Goal: Transaction & Acquisition: Subscribe to service/newsletter

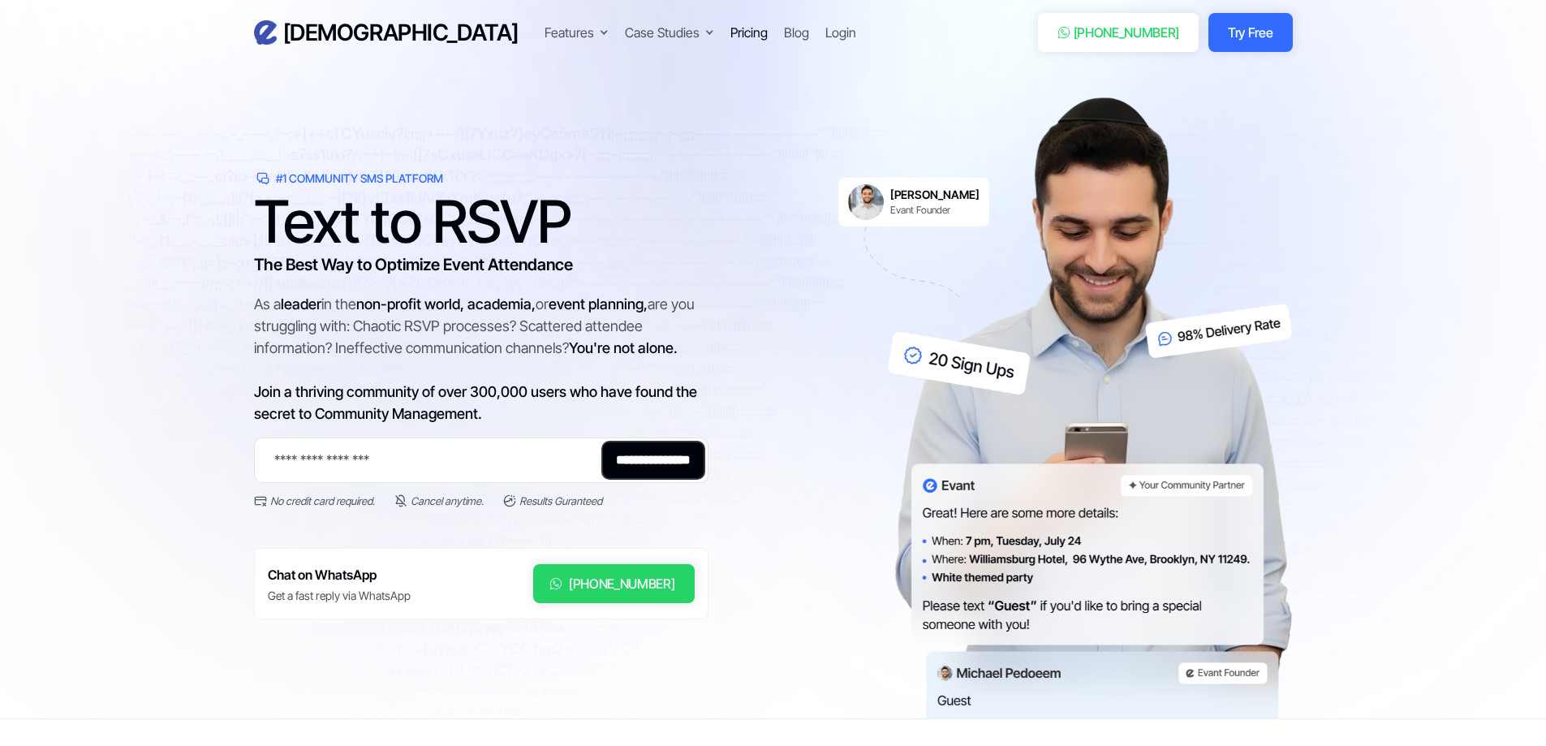
click at [730, 32] on div "Pricing" at bounding box center [748, 32] width 37 height 19
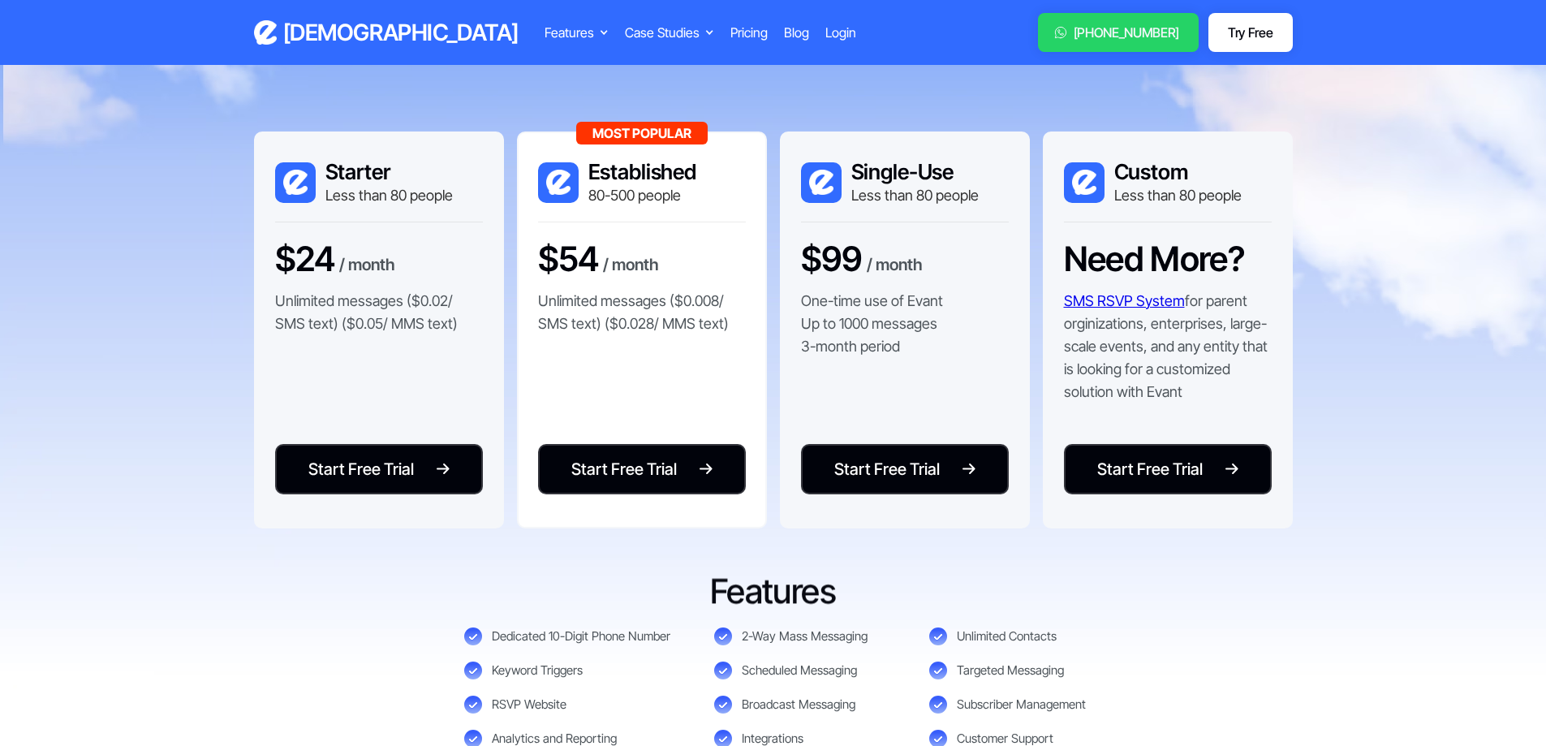
scroll to position [325, 0]
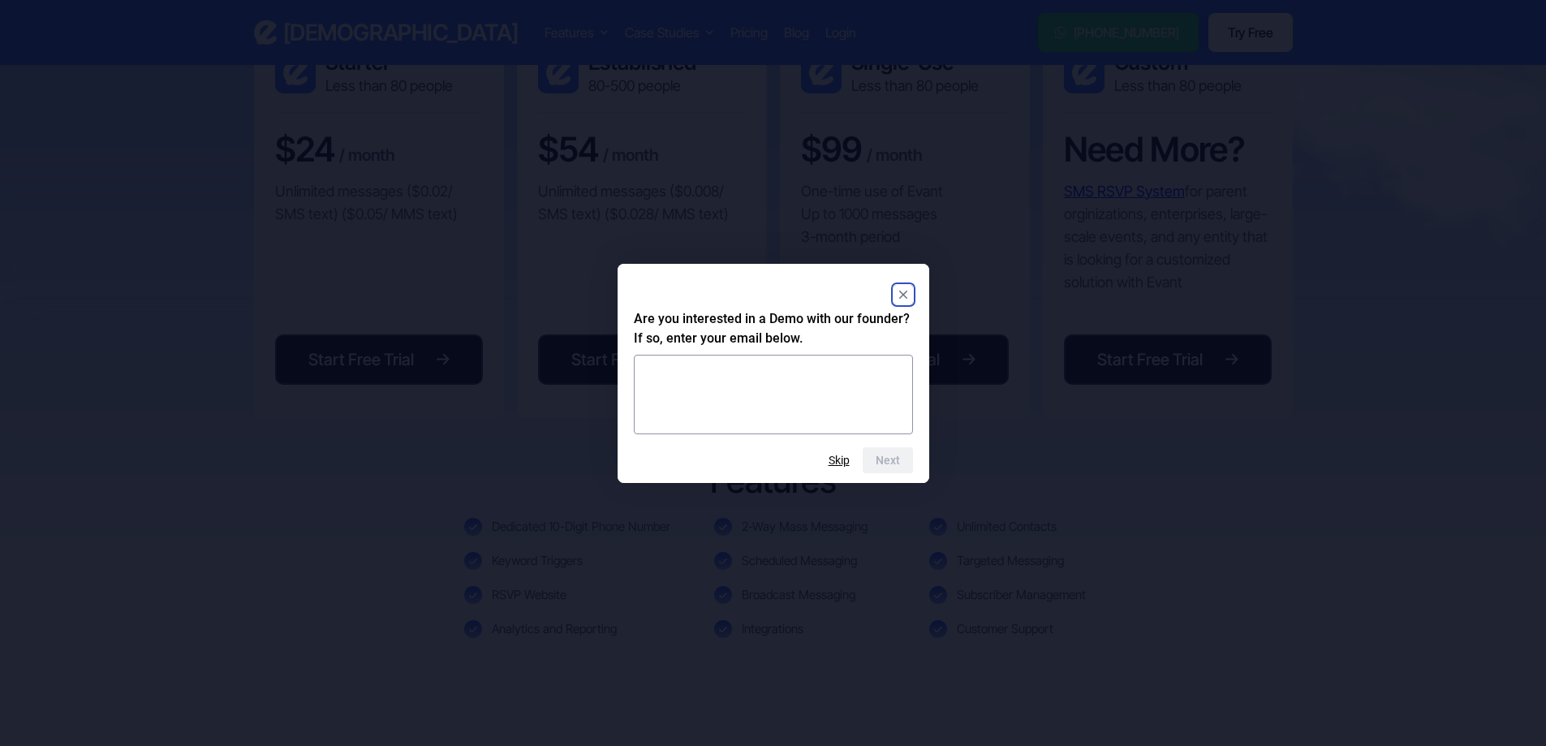
click at [905, 292] on icon "Close" at bounding box center [902, 294] width 8 height 8
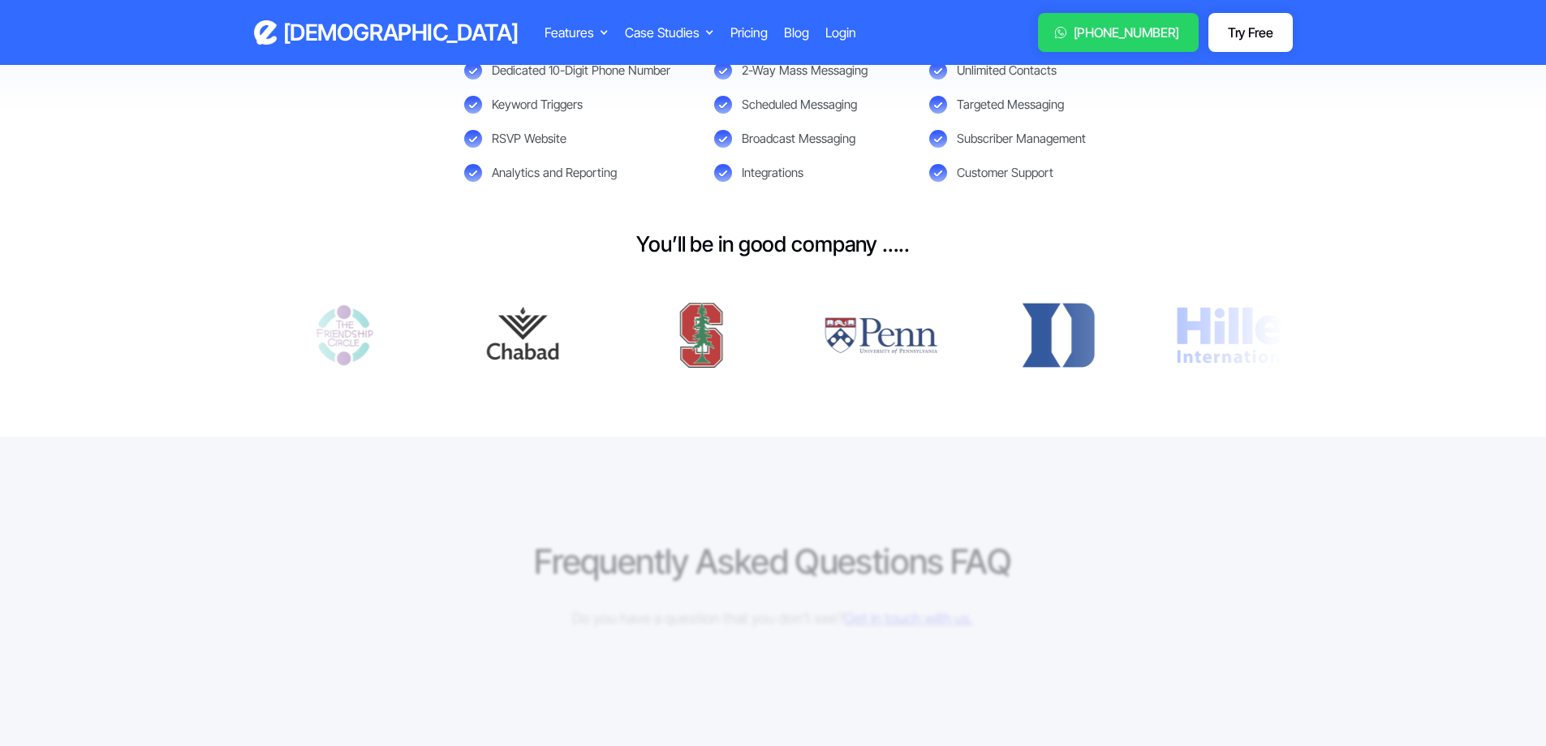
scroll to position [892, 0]
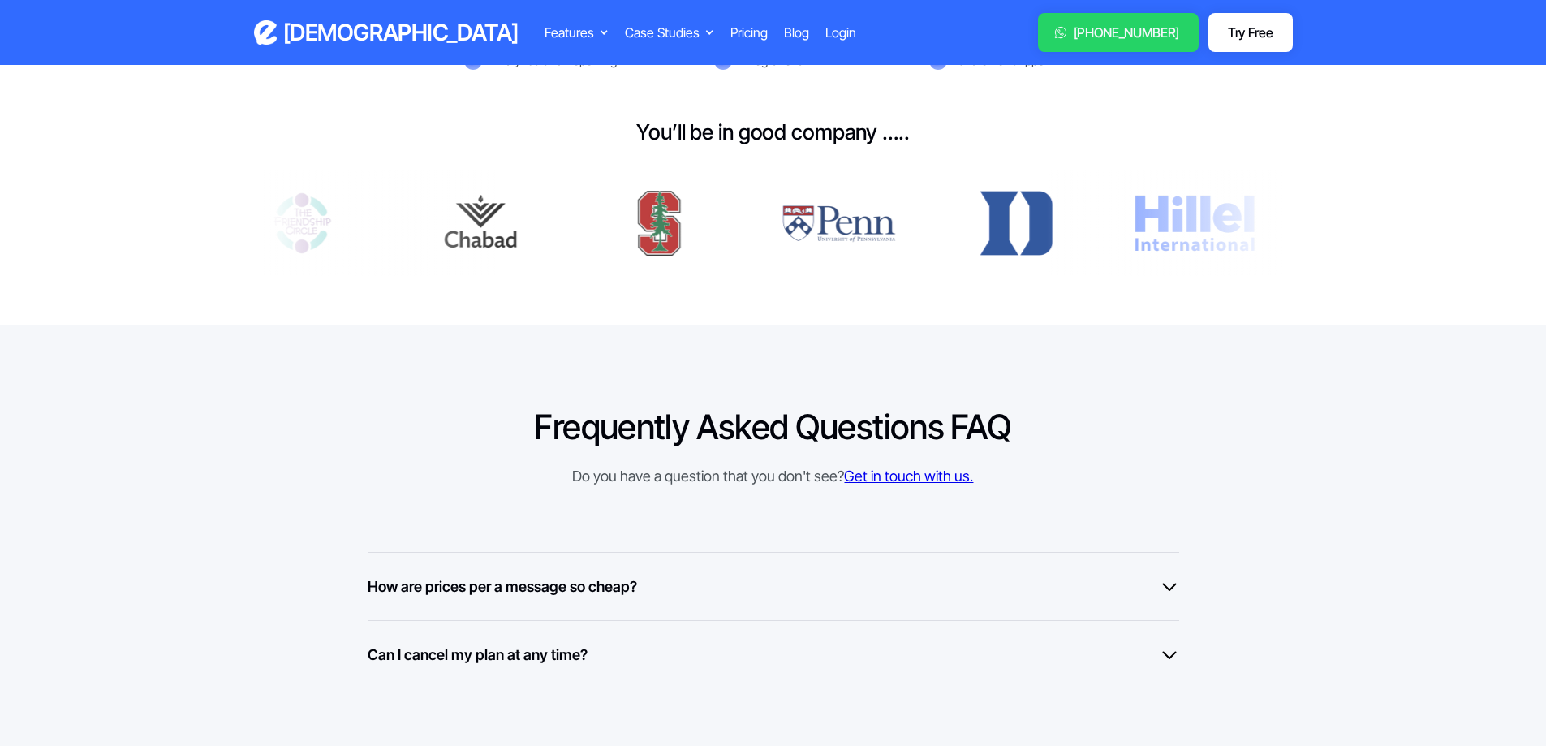
click at [648, 585] on div "How are prices per a message so cheap?" at bounding box center [773, 586] width 811 height 22
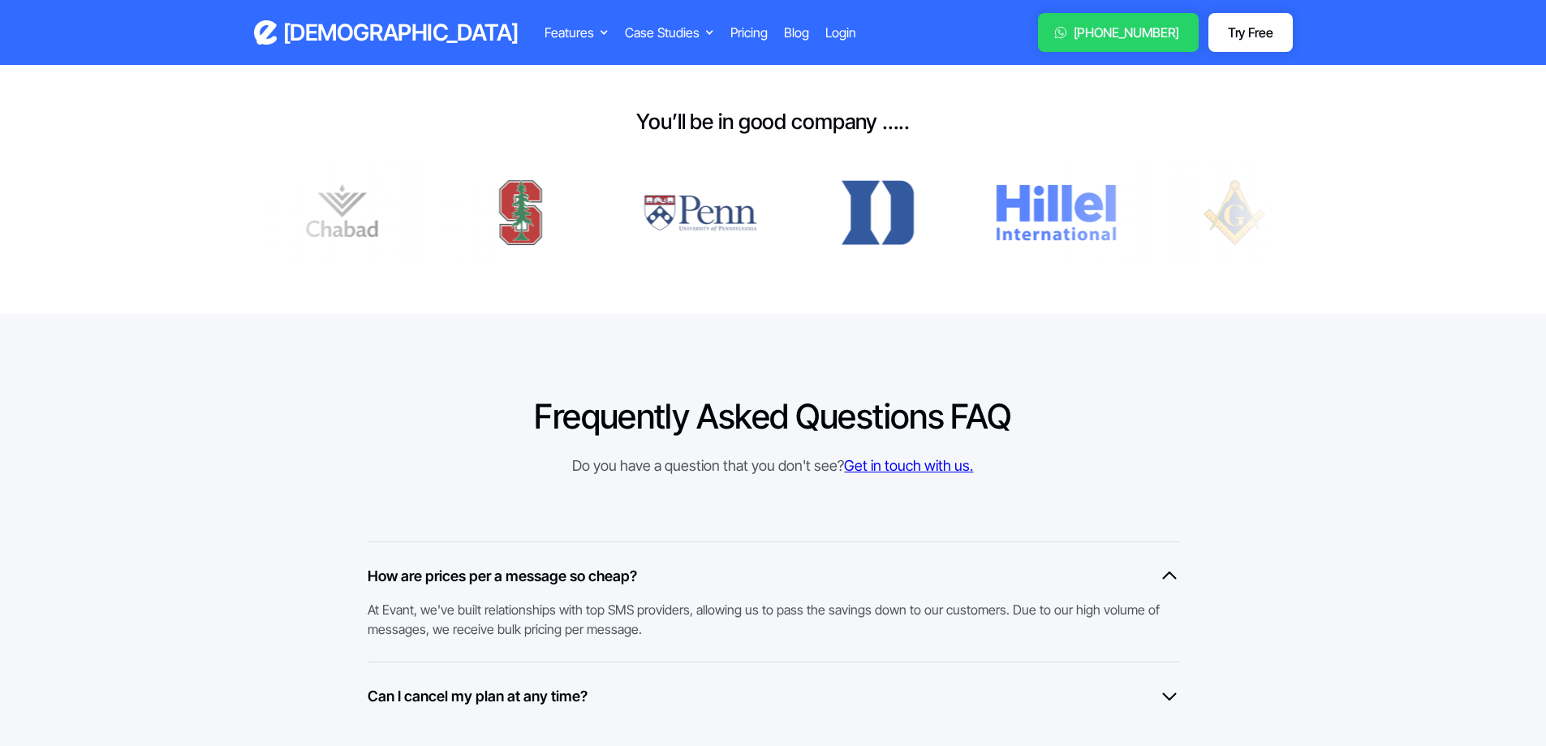
scroll to position [974, 0]
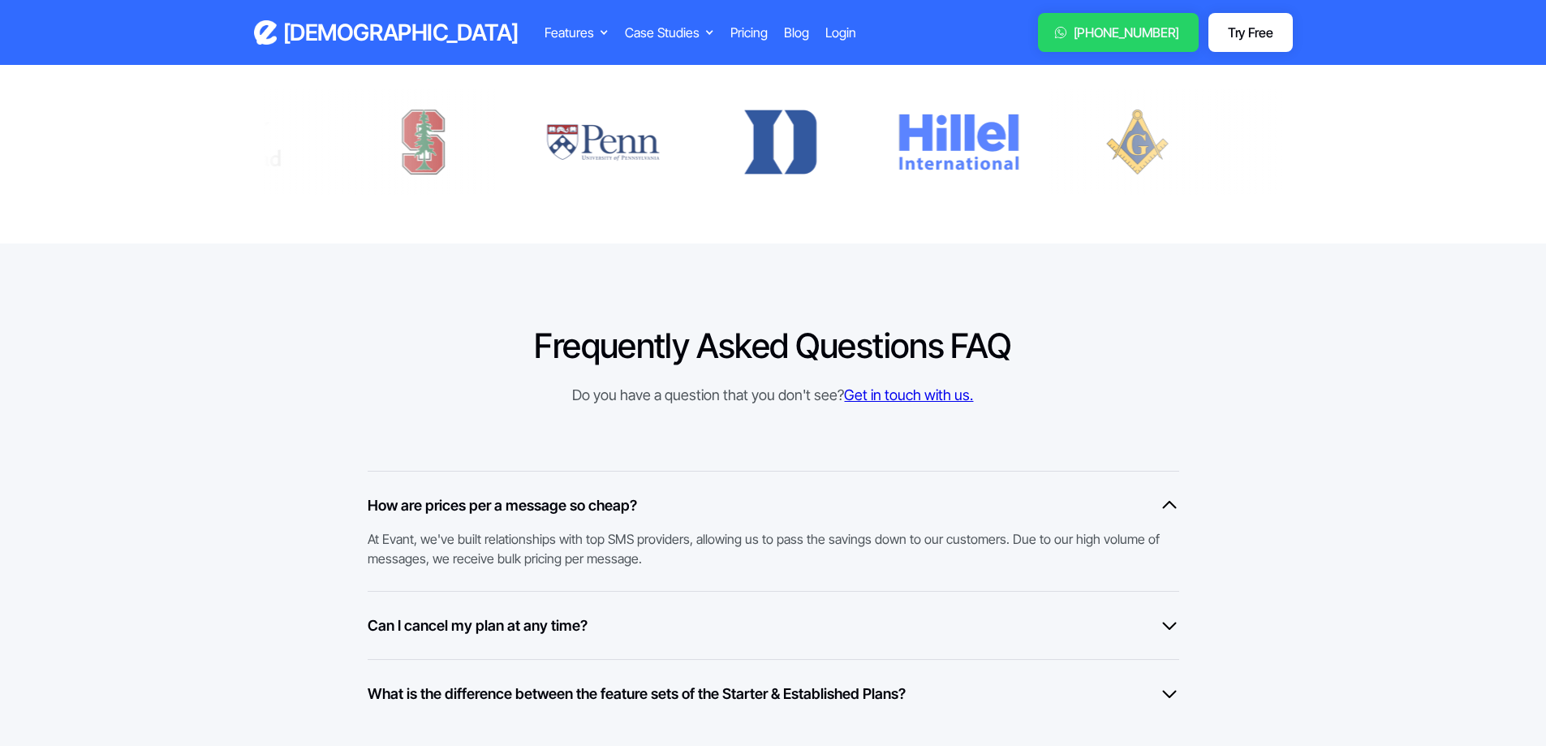
click at [615, 621] on div "Can I cancel my plan at any time?" at bounding box center [773, 625] width 811 height 22
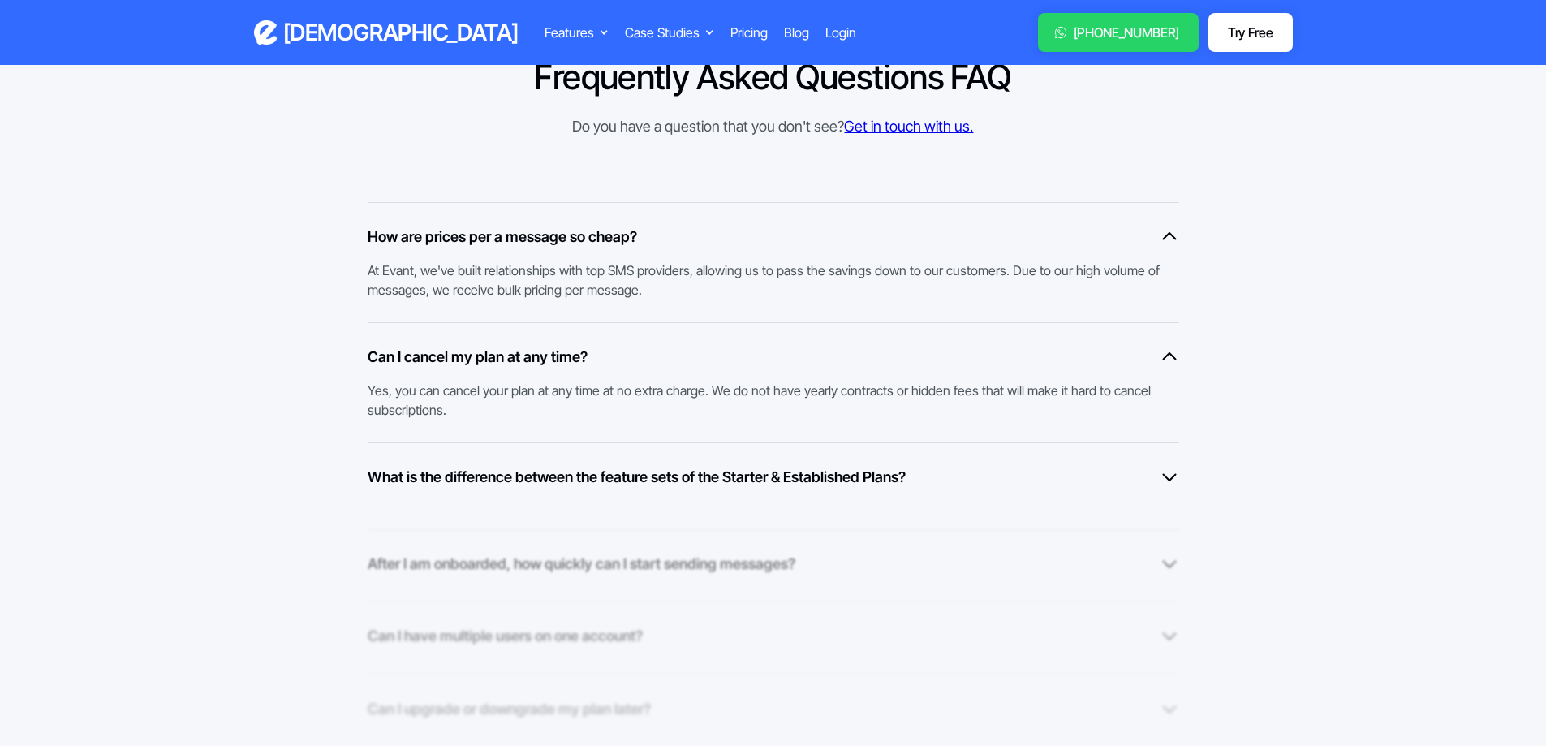
scroll to position [1298, 0]
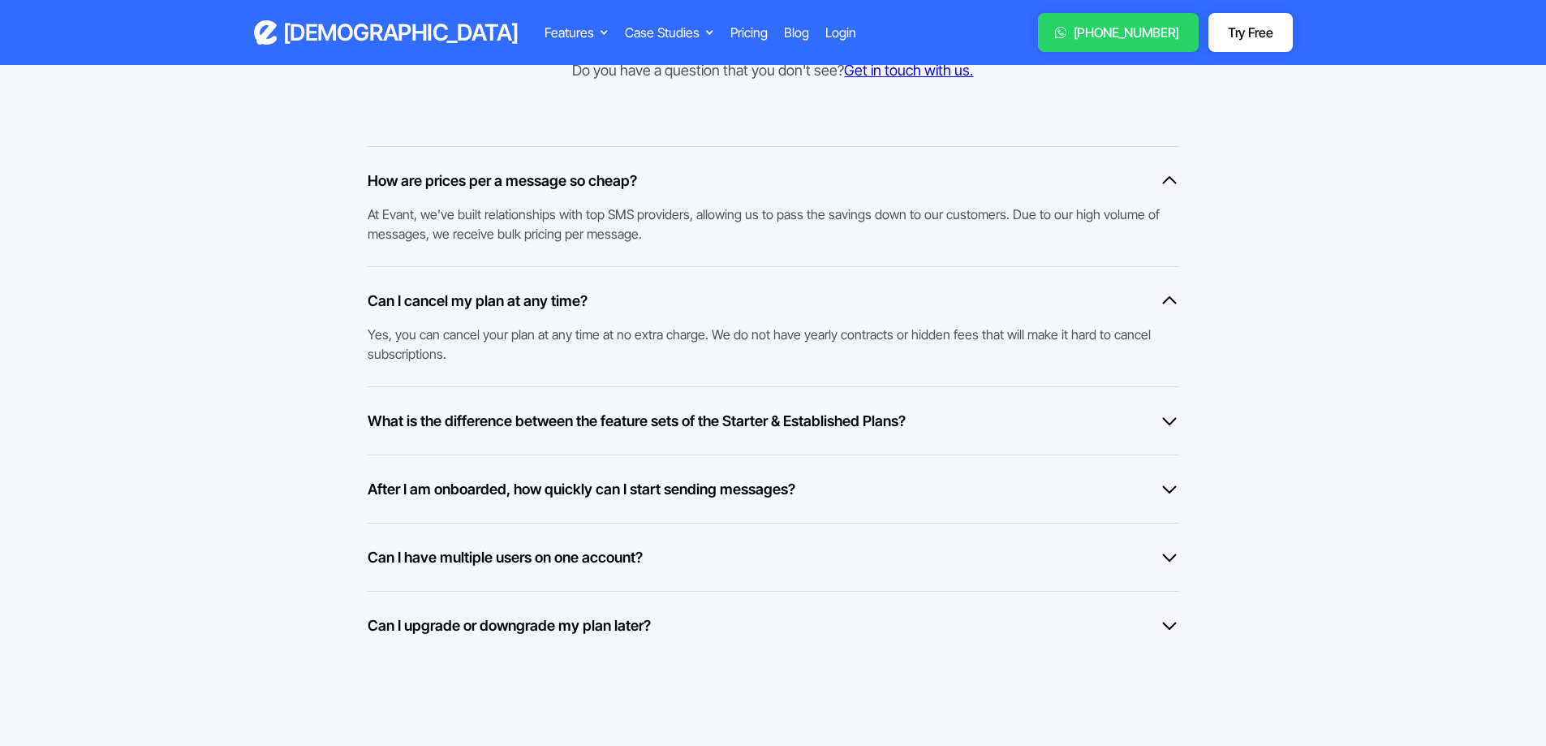
click at [566, 507] on div "After I am onboarded, how quickly can I start sending messages? Once you are ap…" at bounding box center [773, 488] width 811 height 68
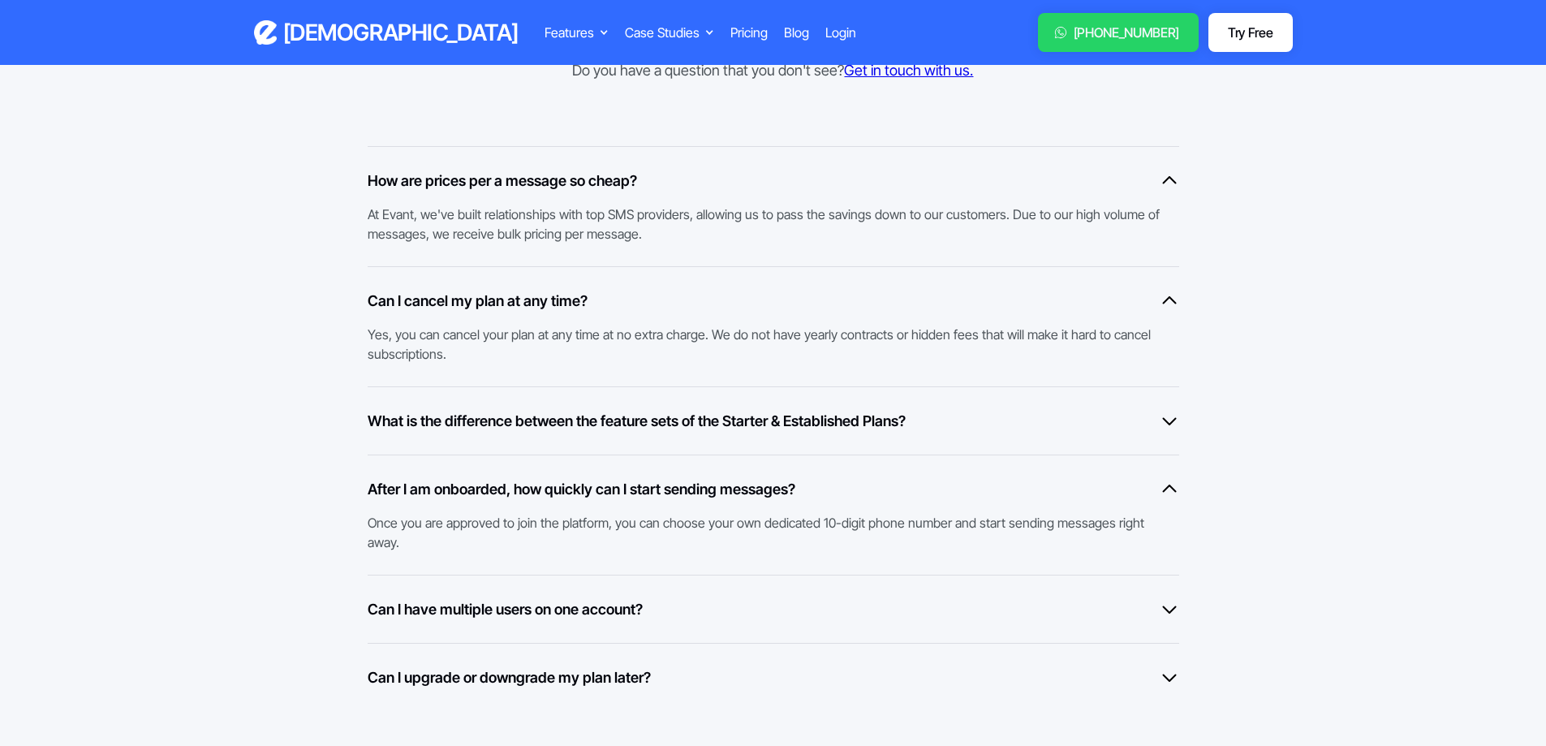
click at [566, 507] on div "Once you are approved to join the platform, you can choose your own dedicated 1…" at bounding box center [765, 526] width 795 height 52
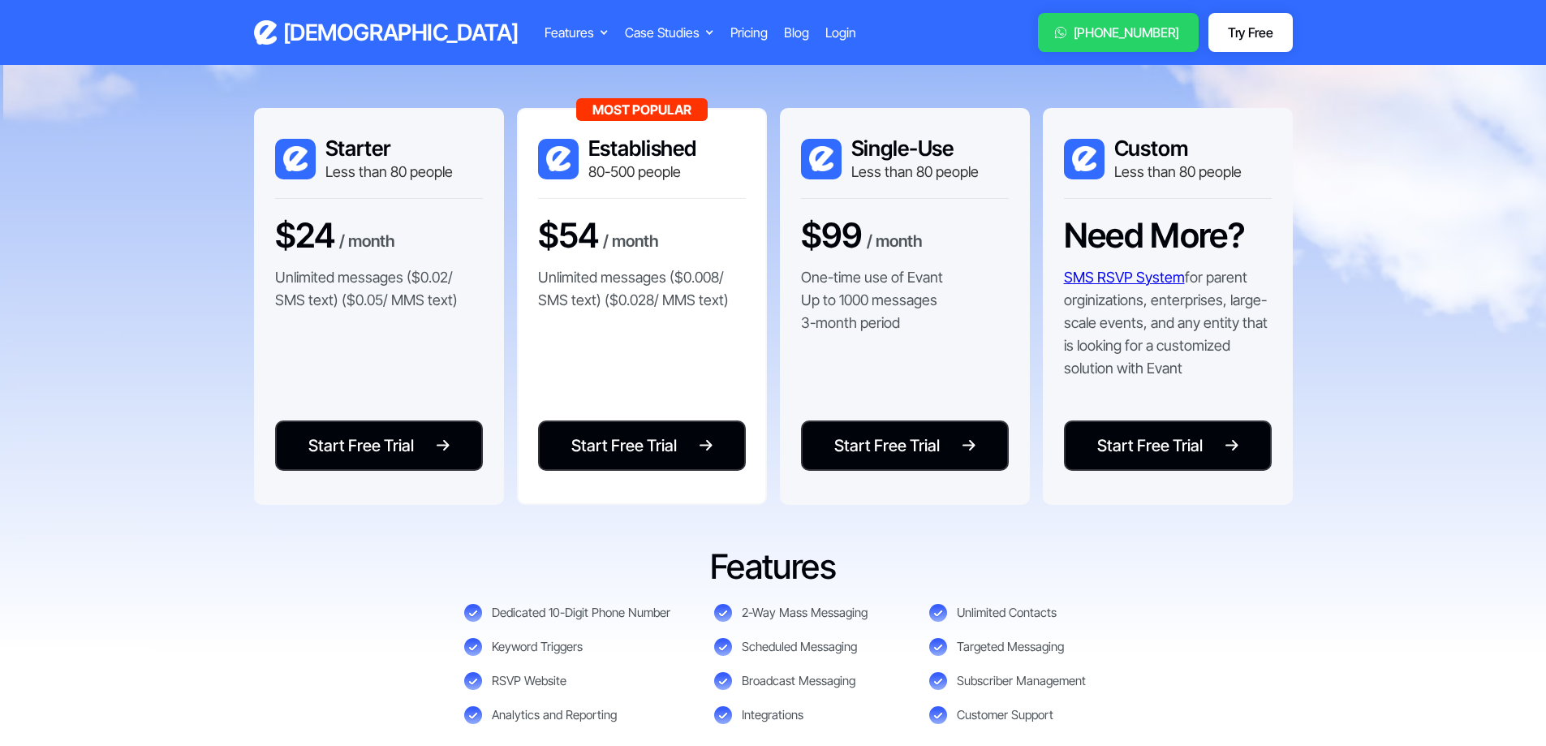
scroll to position [0, 0]
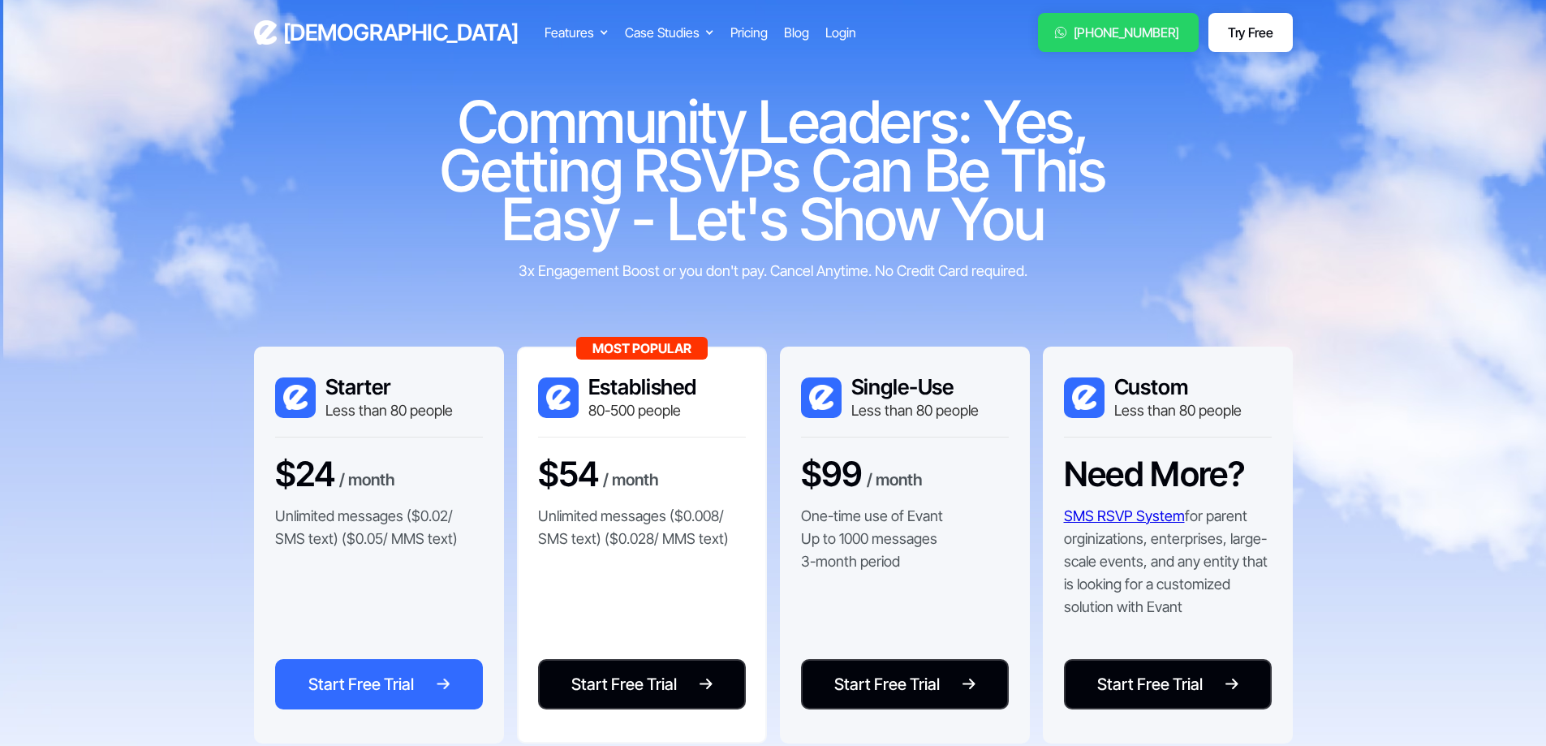
click at [389, 682] on div "Start Free Trial" at bounding box center [360, 684] width 105 height 24
